Goal: Browse casually: Explore the website without a specific task or goal

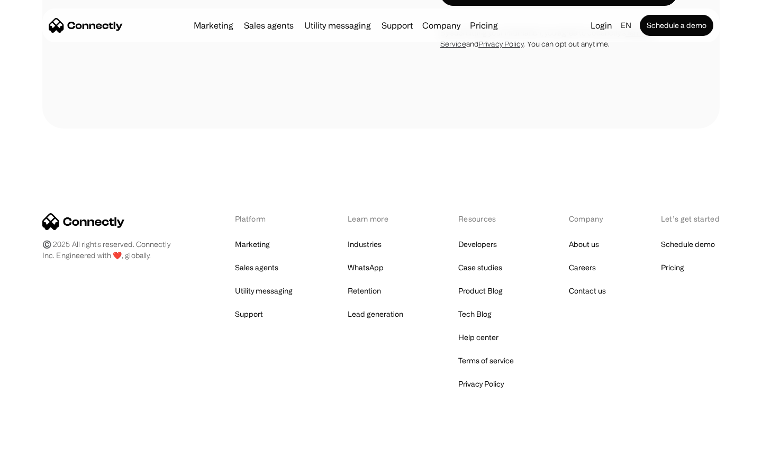
scroll to position [3231, 0]
